Goal: Find specific page/section: Find specific page/section

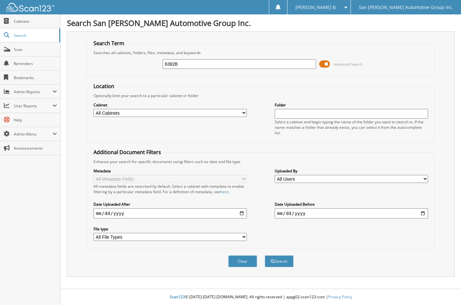
type input "6382B"
click at [265, 255] on button "Search" at bounding box center [279, 261] width 29 height 12
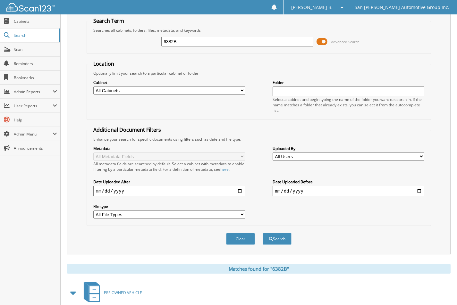
scroll to position [84, 0]
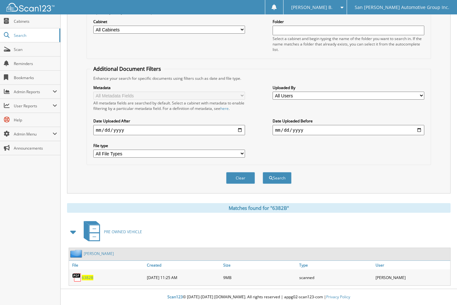
click at [88, 277] on span "6382B" at bounding box center [88, 277] width 12 height 5
click at [236, 175] on button "Clear" at bounding box center [240, 178] width 29 height 12
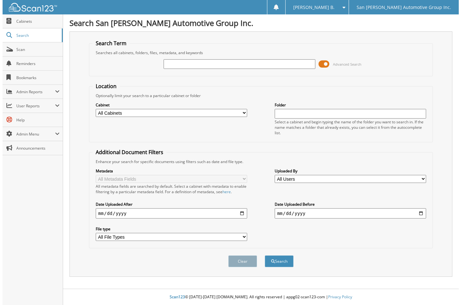
scroll to position [0, 0]
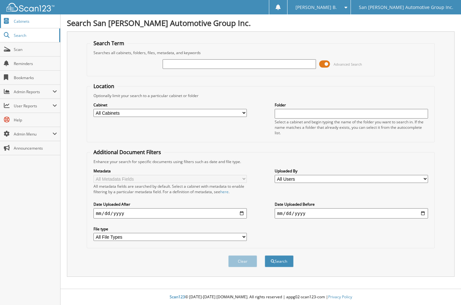
click at [34, 20] on span "Cabinets" at bounding box center [35, 21] width 43 height 5
